Goal: Navigation & Orientation: Find specific page/section

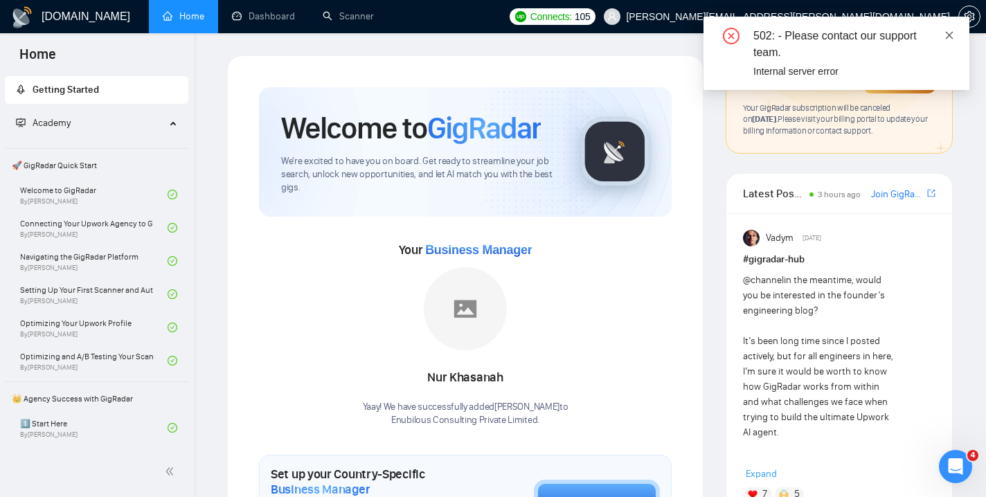
click at [947, 35] on icon "close" at bounding box center [949, 35] width 10 height 10
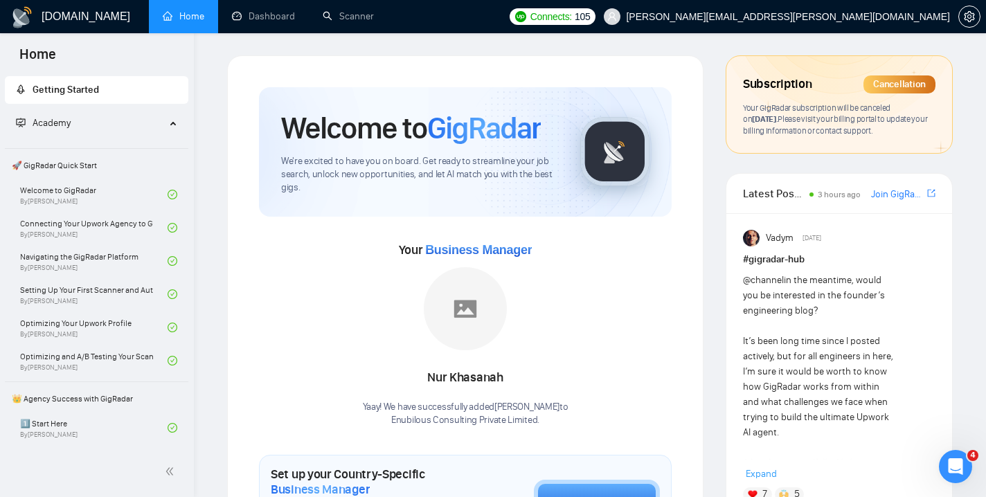
click at [502, 21] on ul "Home Dashboard Scanner" at bounding box center [323, 16] width 358 height 33
click at [266, 22] on link "Dashboard" at bounding box center [263, 16] width 63 height 12
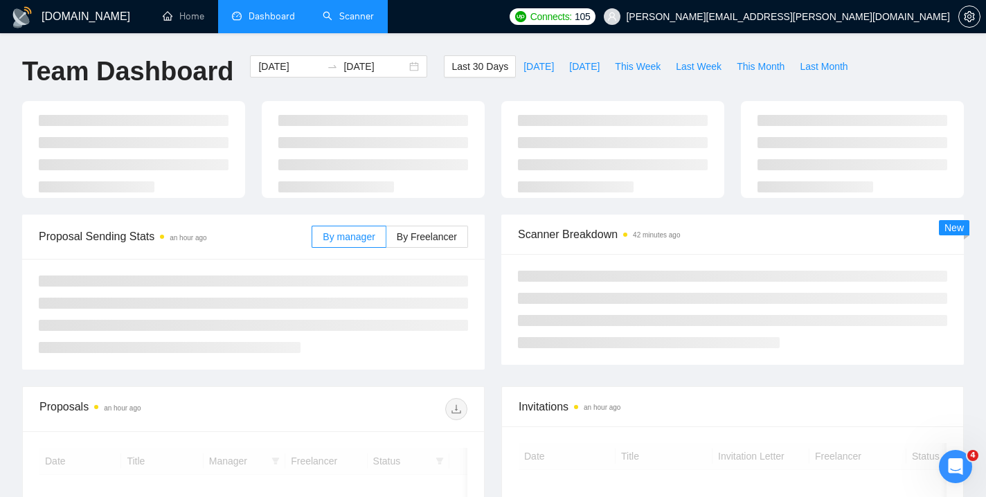
click at [351, 21] on link "Scanner" at bounding box center [348, 16] width 51 height 12
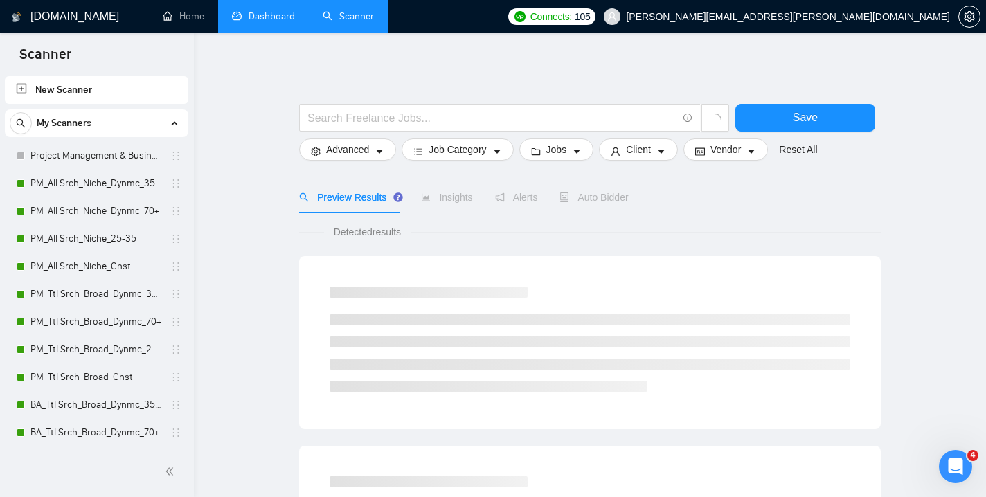
click at [269, 21] on link "Dashboard" at bounding box center [263, 16] width 63 height 12
